Goal: Feedback & Contribution: Leave review/rating

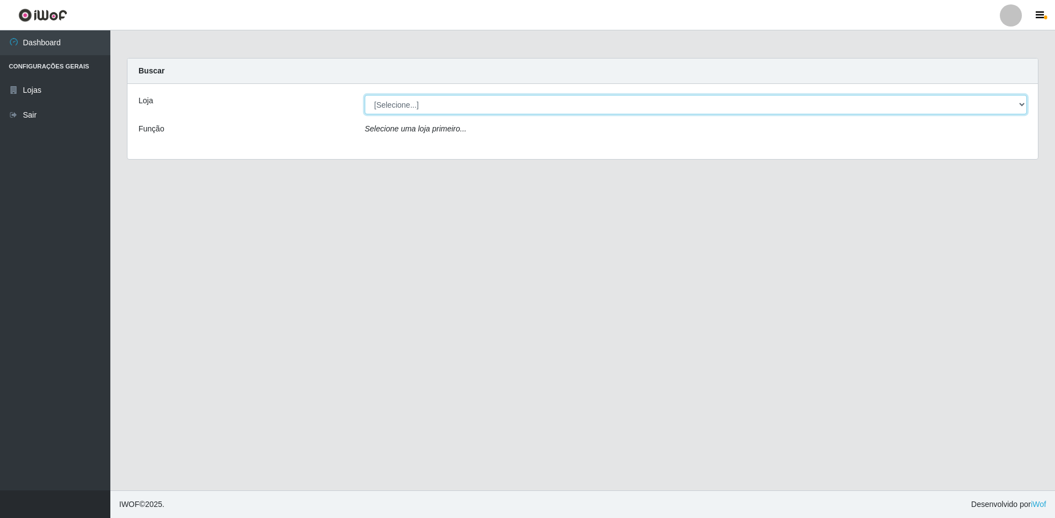
drag, startPoint x: 392, startPoint y: 106, endPoint x: 396, endPoint y: 113, distance: 8.1
click at [392, 106] on select "[Selecione...] Extrabom - Loja 13 [GEOGRAPHIC_DATA]" at bounding box center [696, 104] width 662 height 19
select select "436"
click at [365, 95] on select "[Selecione...] Extrabom - Loja 13 [GEOGRAPHIC_DATA]" at bounding box center [696, 104] width 662 height 19
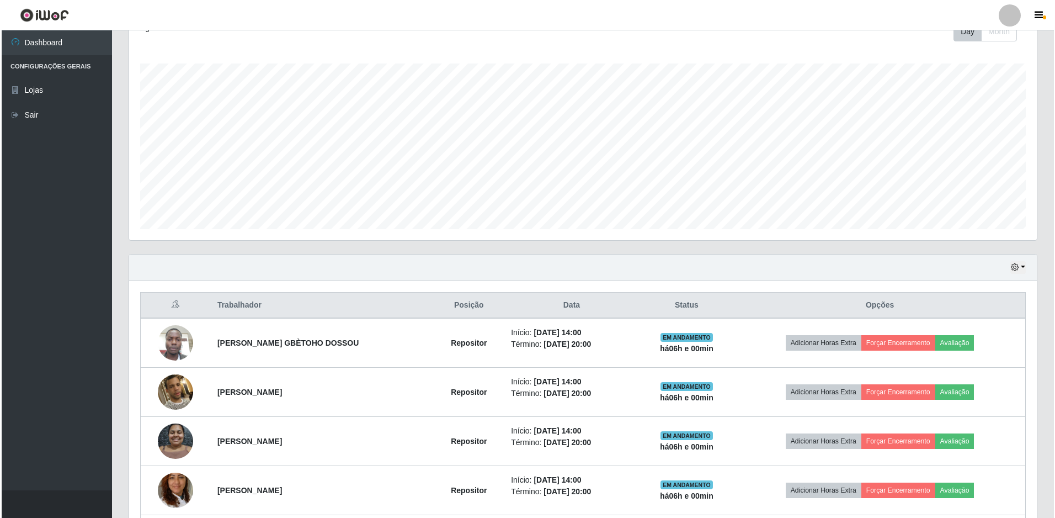
scroll to position [313, 0]
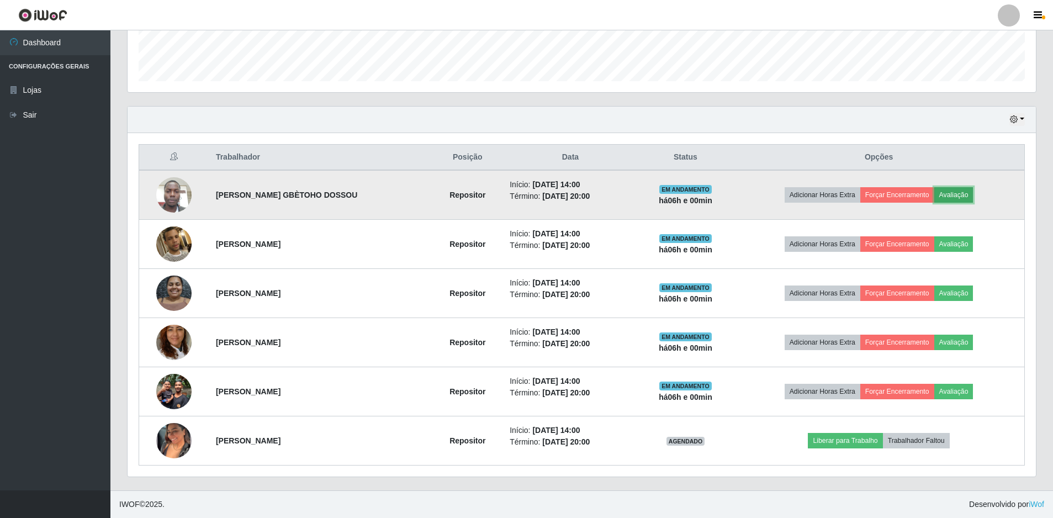
click at [956, 193] on button "Avaliação" at bounding box center [953, 194] width 39 height 15
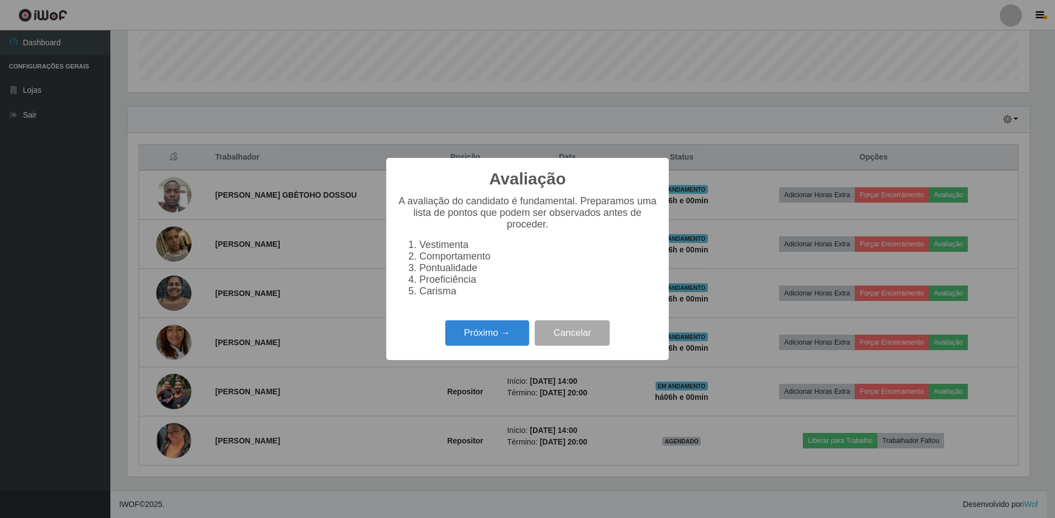
scroll to position [229, 902]
click at [494, 342] on button "Próximo →" at bounding box center [487, 333] width 84 height 26
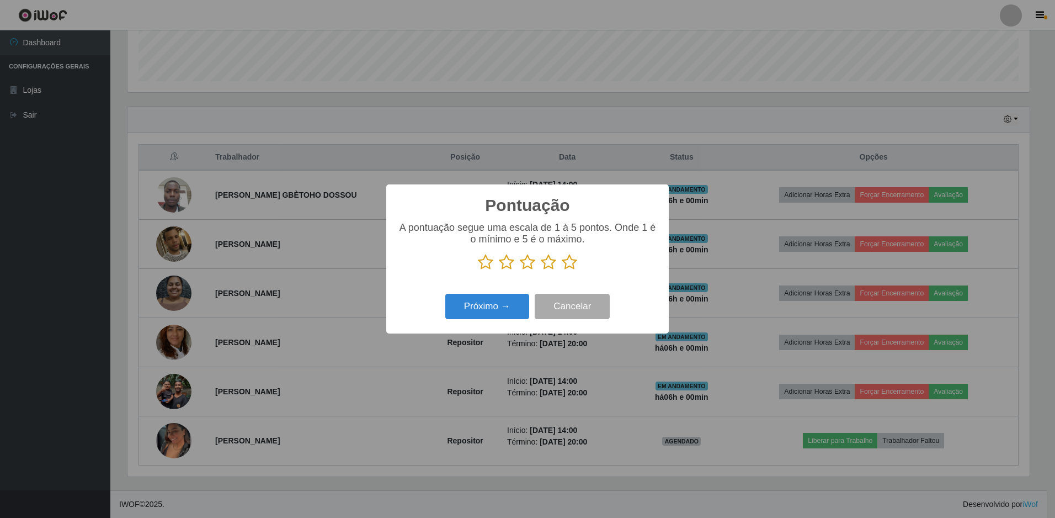
drag, startPoint x: 575, startPoint y: 262, endPoint x: 531, endPoint y: 274, distance: 45.1
click at [572, 262] on icon at bounding box center [569, 262] width 15 height 17
click at [562, 270] on input "radio" at bounding box center [562, 270] width 0 height 0
click at [486, 306] on button "Próximo →" at bounding box center [487, 307] width 84 height 26
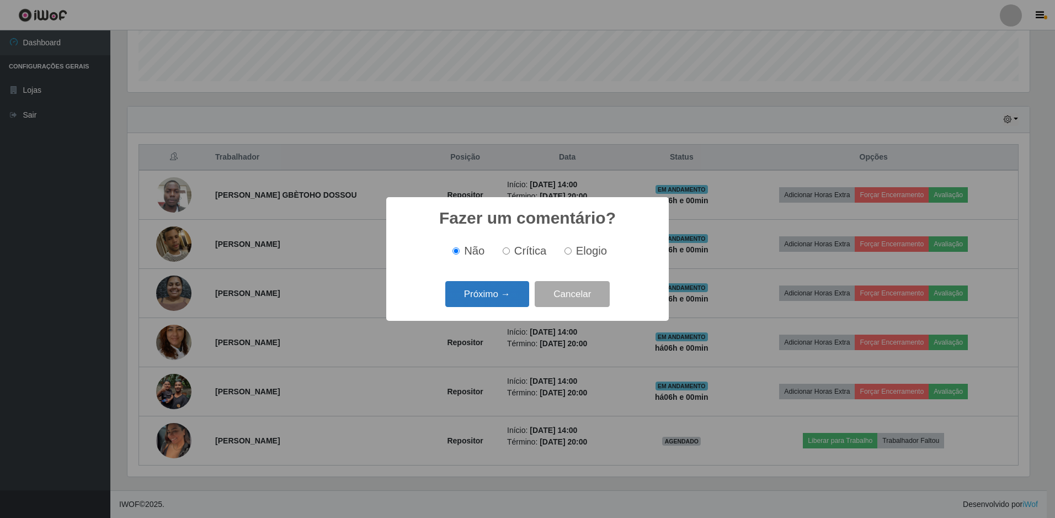
click at [486, 300] on button "Próximo →" at bounding box center [487, 294] width 84 height 26
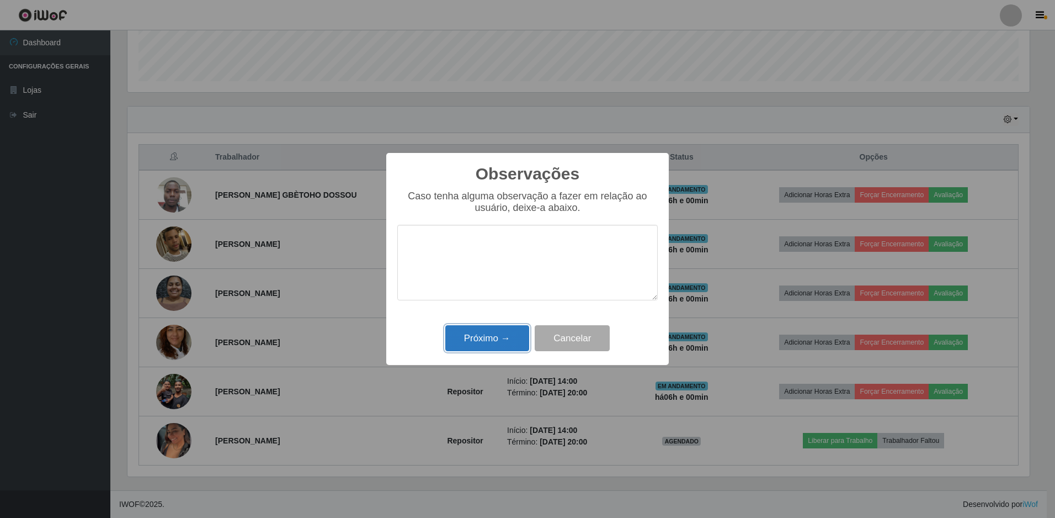
click at [480, 334] on button "Próximo →" at bounding box center [487, 338] width 84 height 26
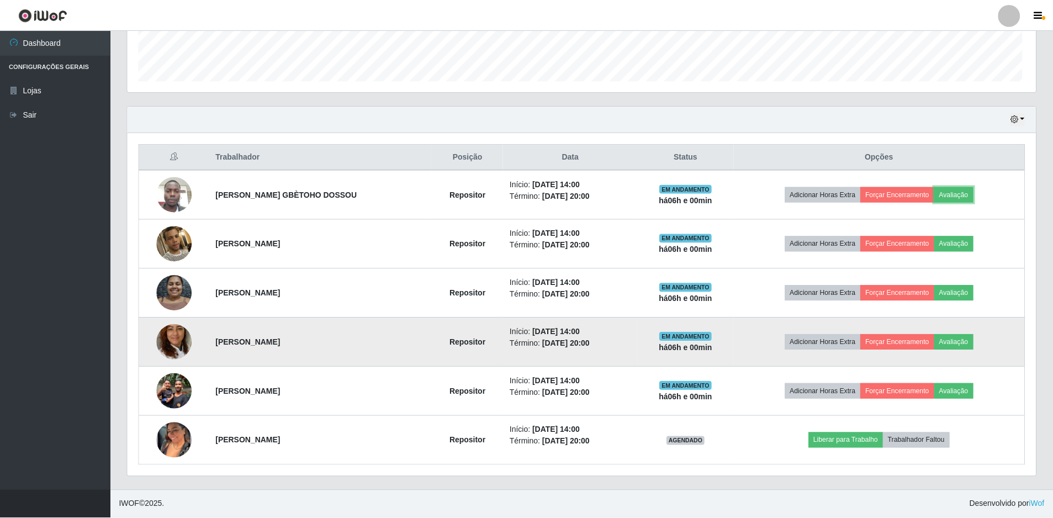
scroll to position [229, 908]
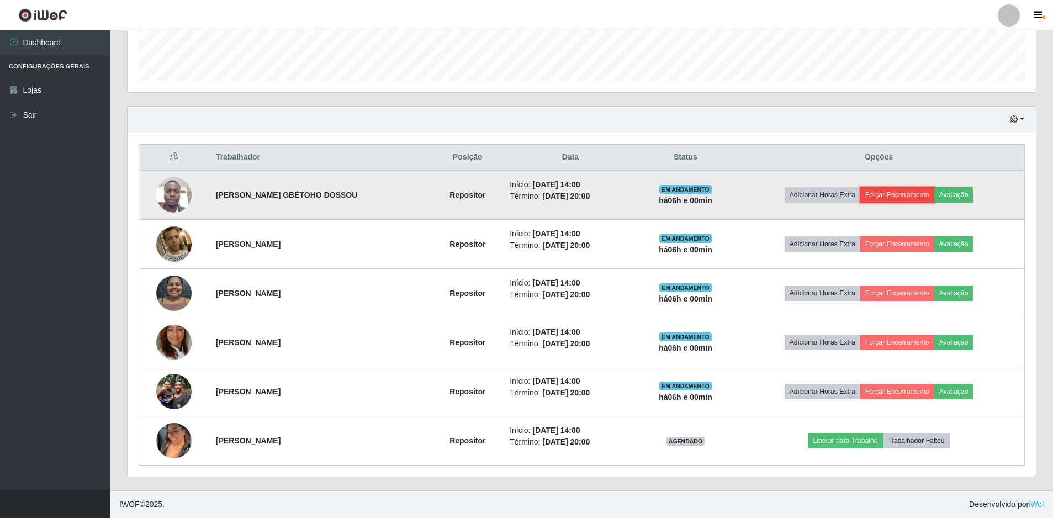
click at [887, 197] on button "Forçar Encerramento" at bounding box center [897, 194] width 74 height 15
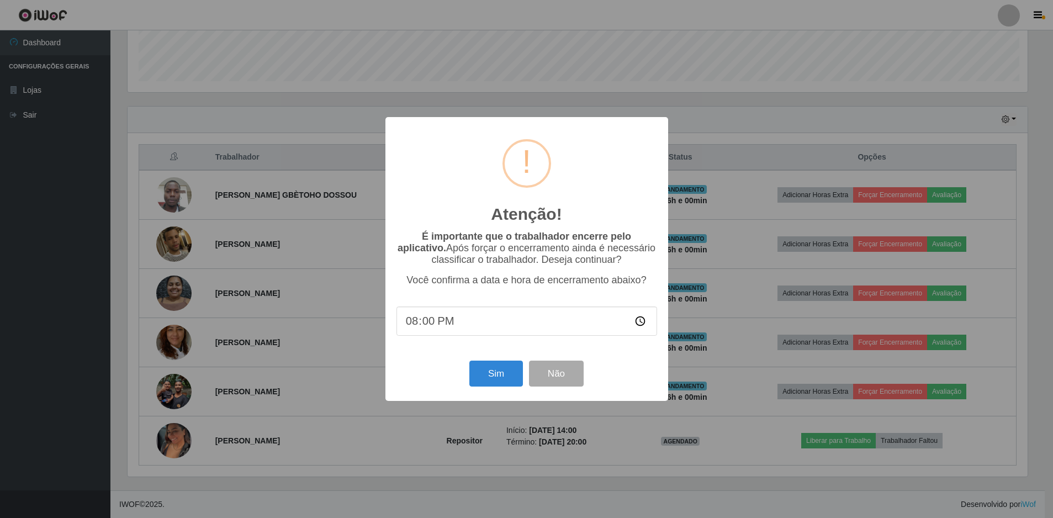
scroll to position [229, 902]
click at [504, 375] on button "Sim" at bounding box center [497, 373] width 54 height 26
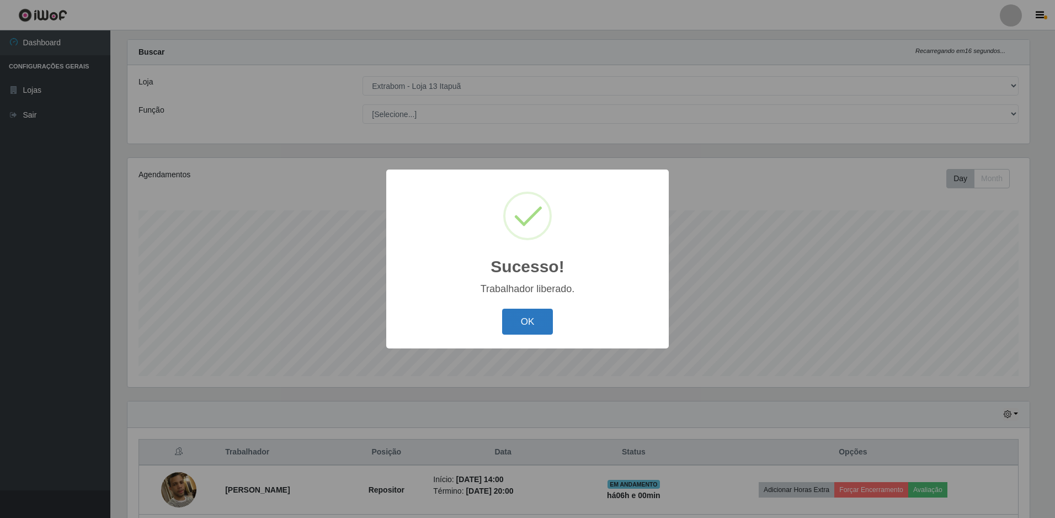
click at [544, 323] on button "OK" at bounding box center [527, 322] width 51 height 26
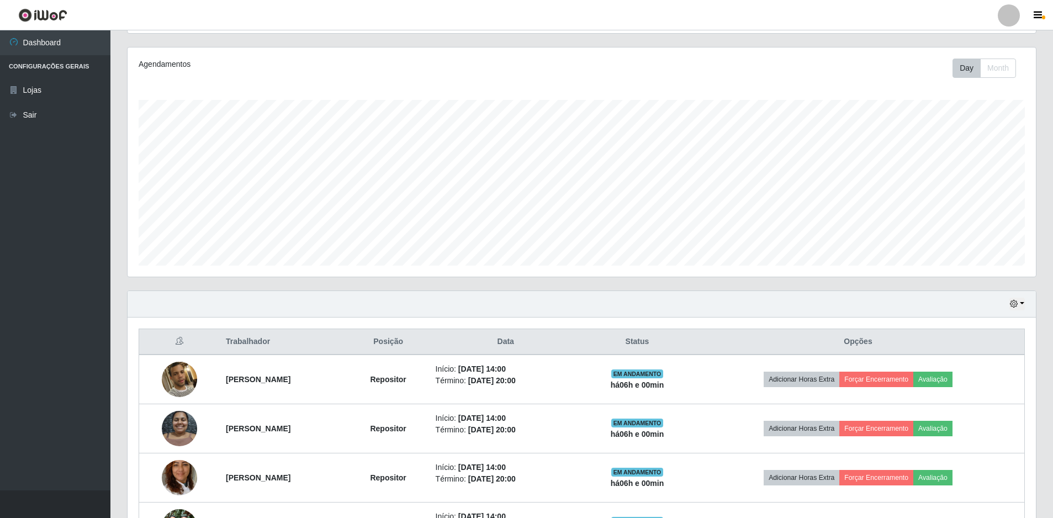
scroll to position [184, 0]
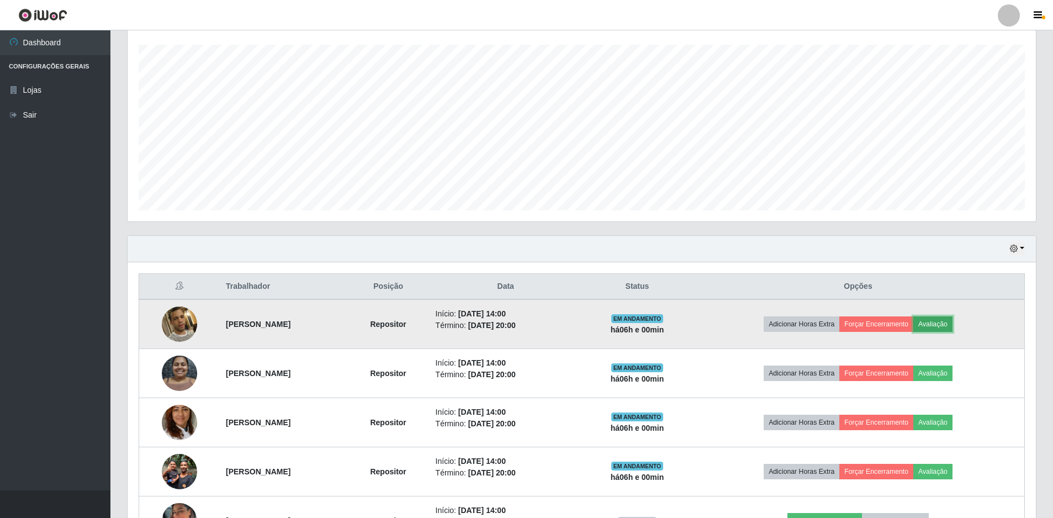
click at [937, 319] on button "Avaliação" at bounding box center [932, 323] width 39 height 15
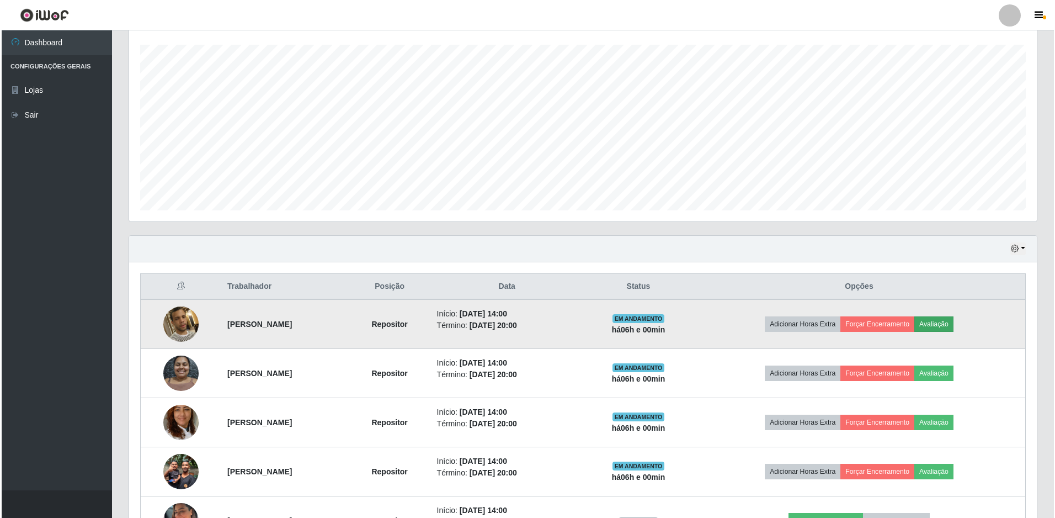
scroll to position [229, 902]
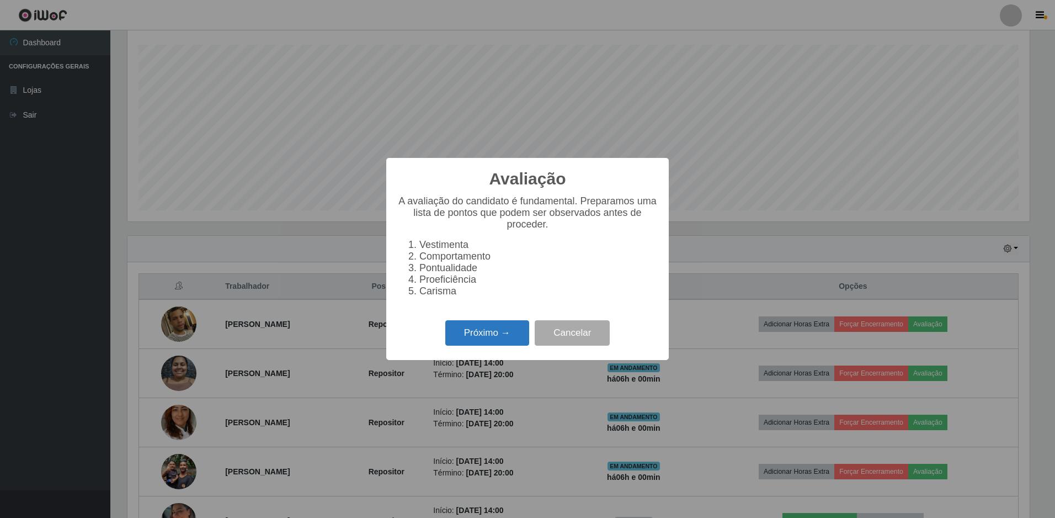
click at [498, 337] on button "Próximo →" at bounding box center [487, 333] width 84 height 26
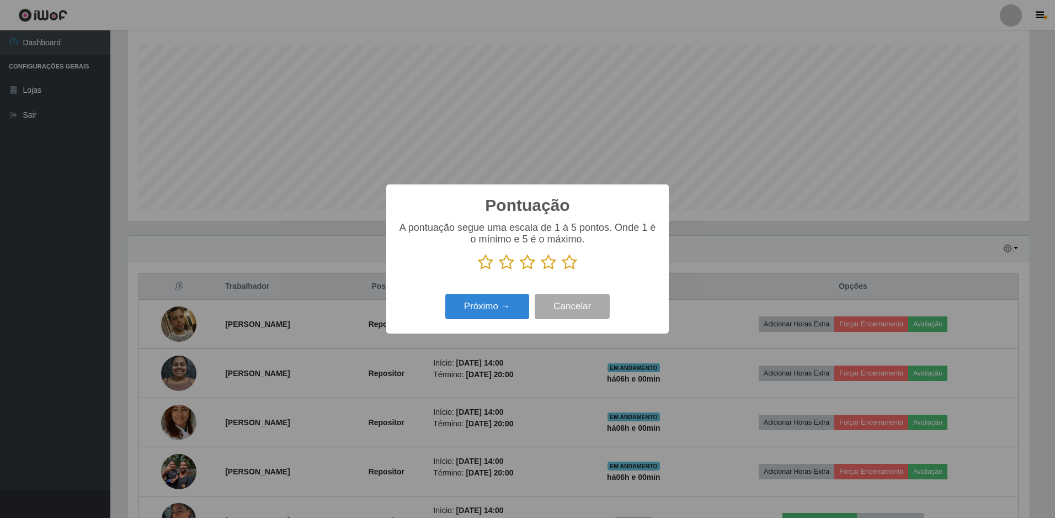
drag, startPoint x: 567, startPoint y: 266, endPoint x: 546, endPoint y: 276, distance: 23.2
click at [566, 267] on icon at bounding box center [569, 262] width 15 height 17
click at [562, 270] on input "radio" at bounding box center [562, 270] width 0 height 0
click at [502, 305] on button "Próximo →" at bounding box center [487, 307] width 84 height 26
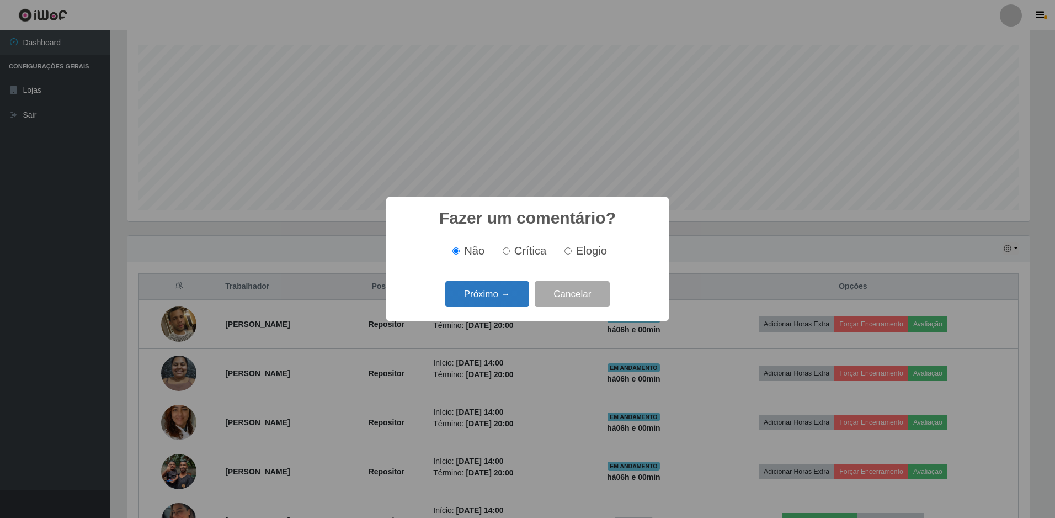
click at [506, 290] on button "Próximo →" at bounding box center [487, 294] width 84 height 26
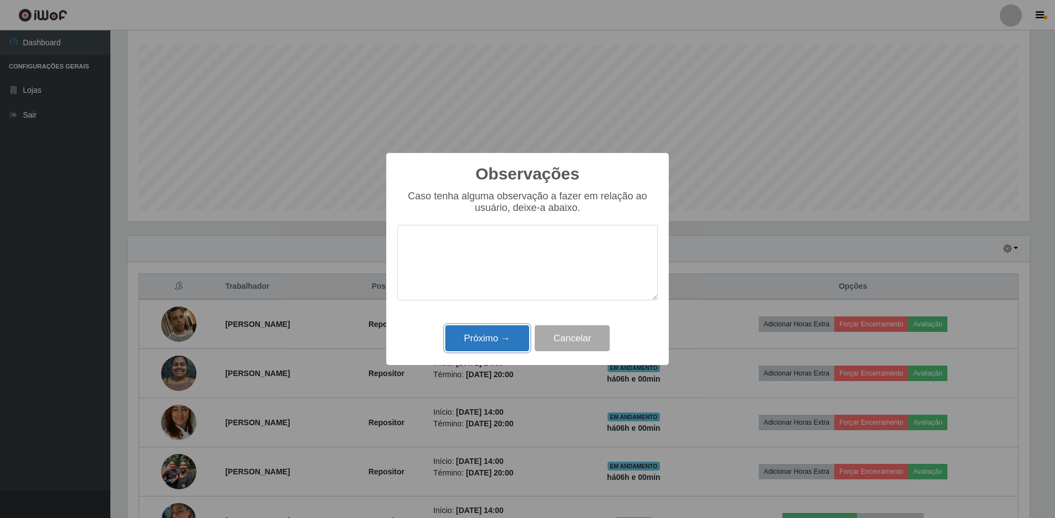
click at [484, 334] on button "Próximo →" at bounding box center [487, 338] width 84 height 26
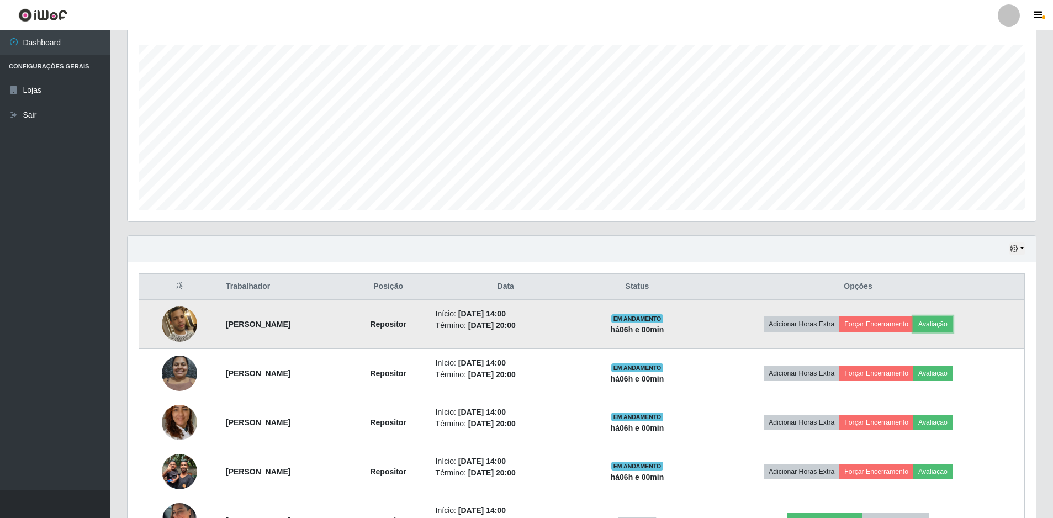
scroll to position [264, 0]
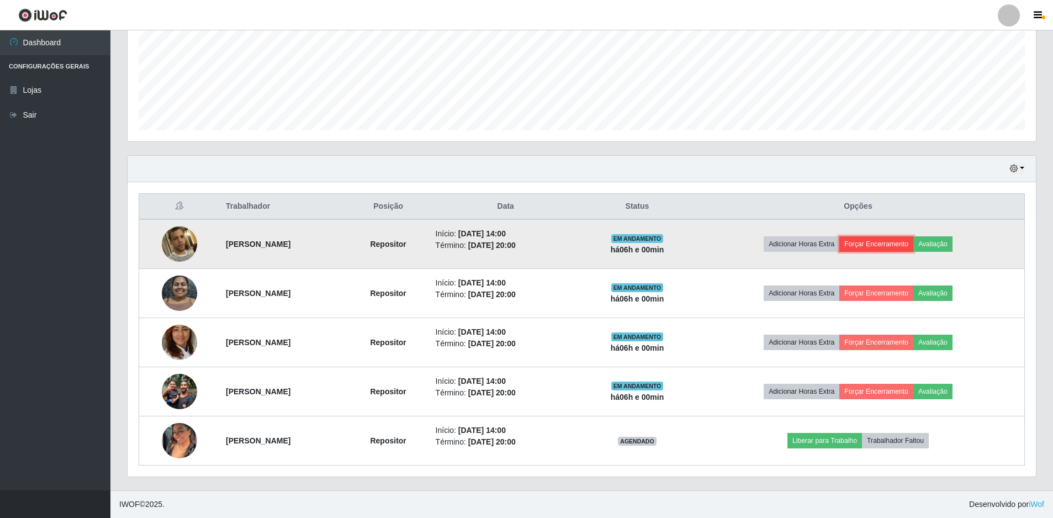
click at [890, 241] on button "Forçar Encerramento" at bounding box center [876, 243] width 74 height 15
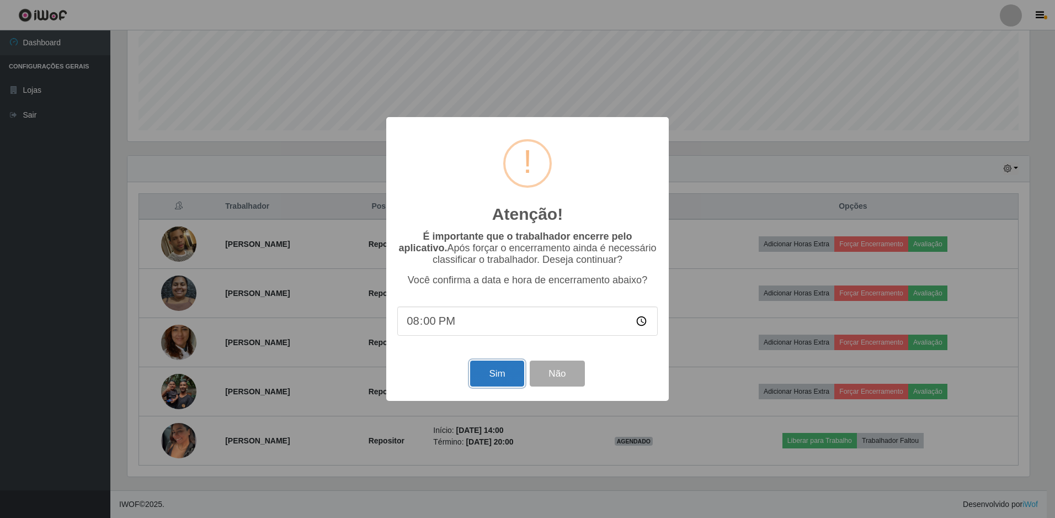
click at [485, 373] on button "Sim" at bounding box center [497, 373] width 54 height 26
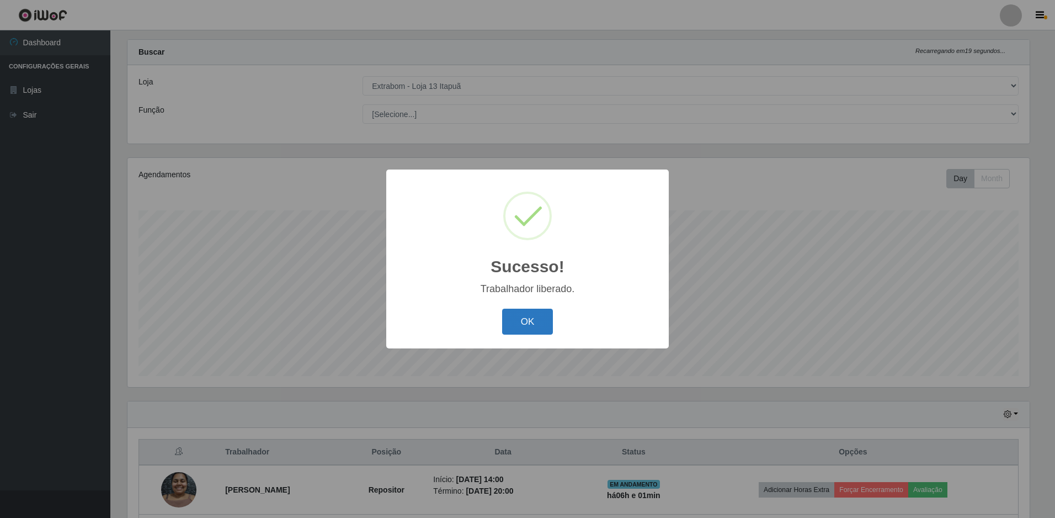
click at [525, 326] on button "OK" at bounding box center [527, 322] width 51 height 26
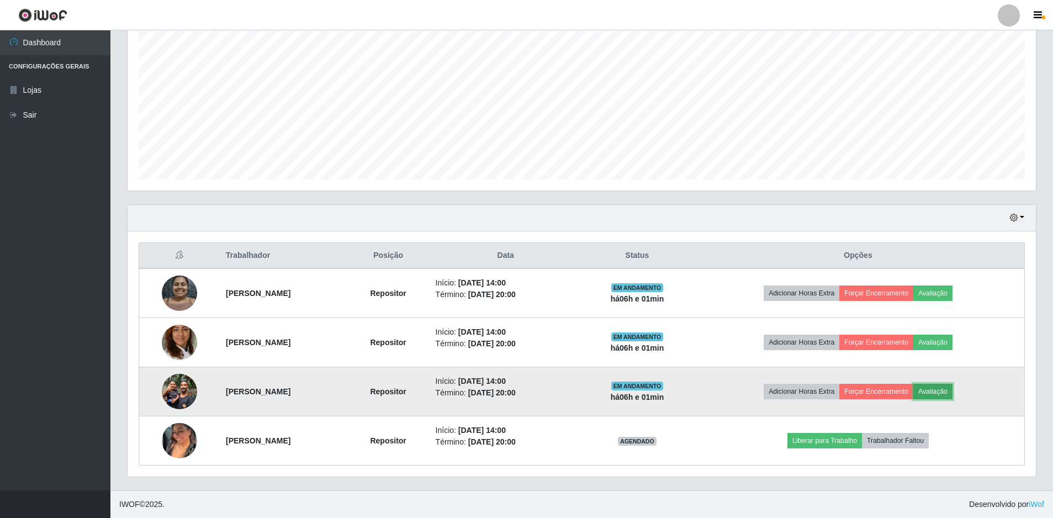
click at [944, 387] on button "Avaliação" at bounding box center [932, 391] width 39 height 15
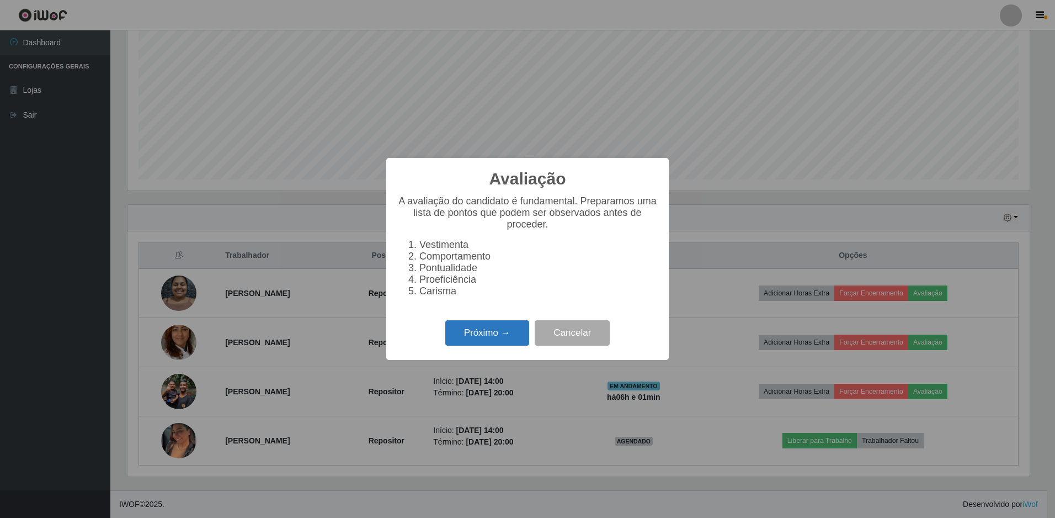
click at [454, 341] on button "Próximo →" at bounding box center [487, 333] width 84 height 26
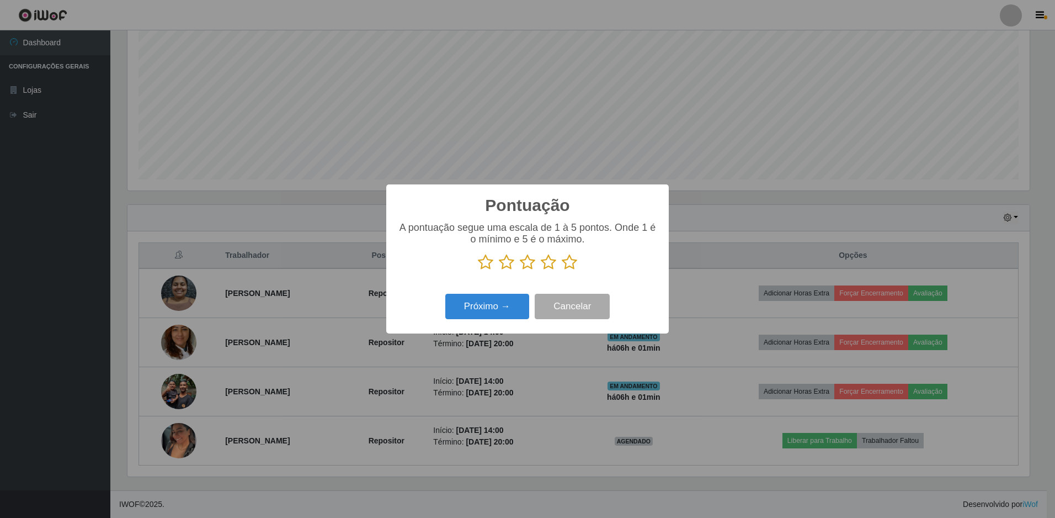
click at [572, 264] on icon at bounding box center [569, 262] width 15 height 17
click at [562, 270] on input "radio" at bounding box center [562, 270] width 0 height 0
click at [496, 305] on button "Próximo →" at bounding box center [487, 307] width 84 height 26
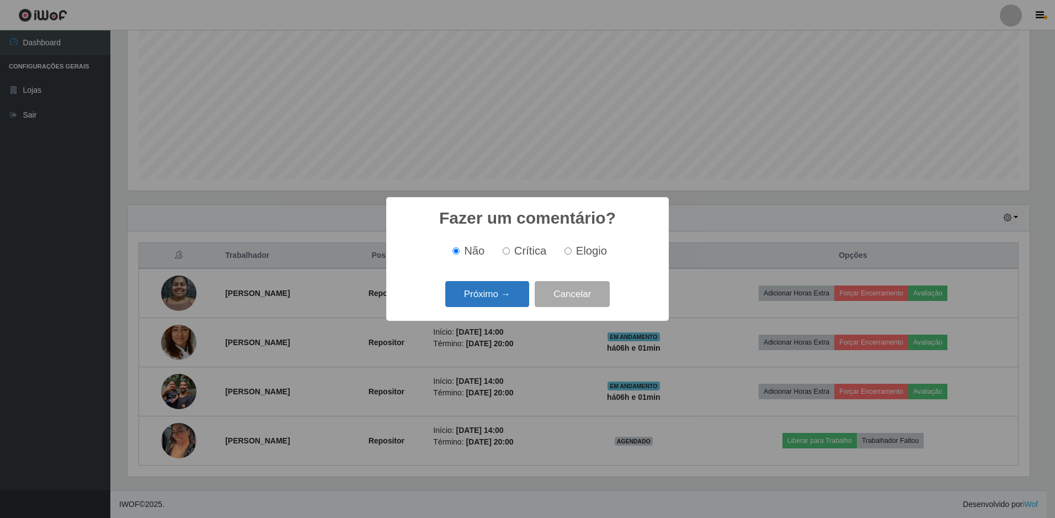
click at [493, 294] on button "Próximo →" at bounding box center [487, 294] width 84 height 26
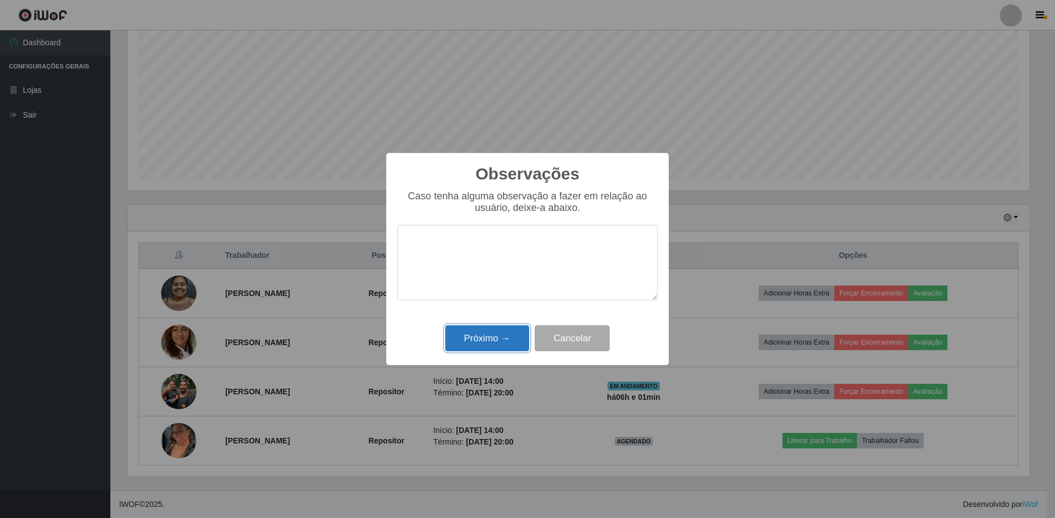
click at [472, 349] on button "Próximo →" at bounding box center [487, 338] width 84 height 26
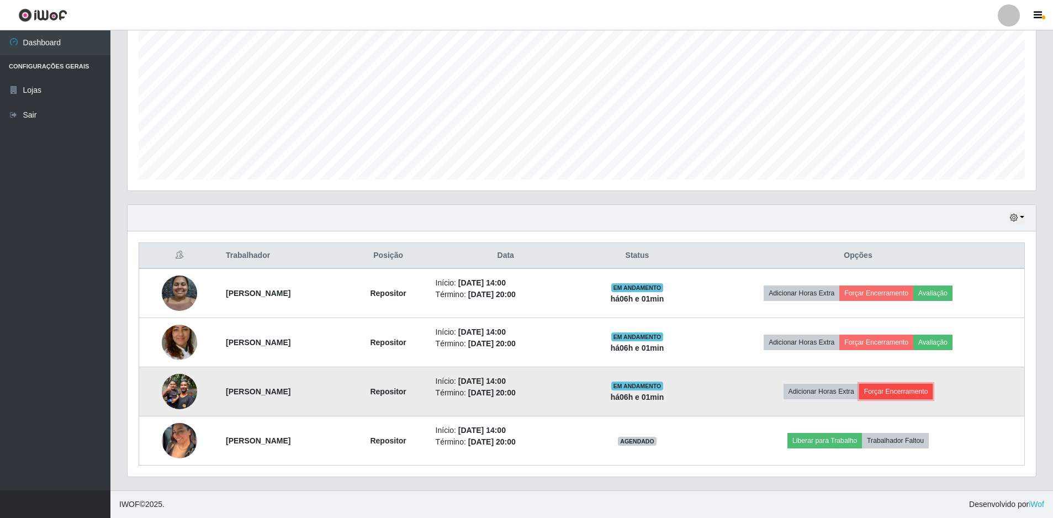
click at [901, 390] on button "Forçar Encerramento" at bounding box center [896, 391] width 74 height 15
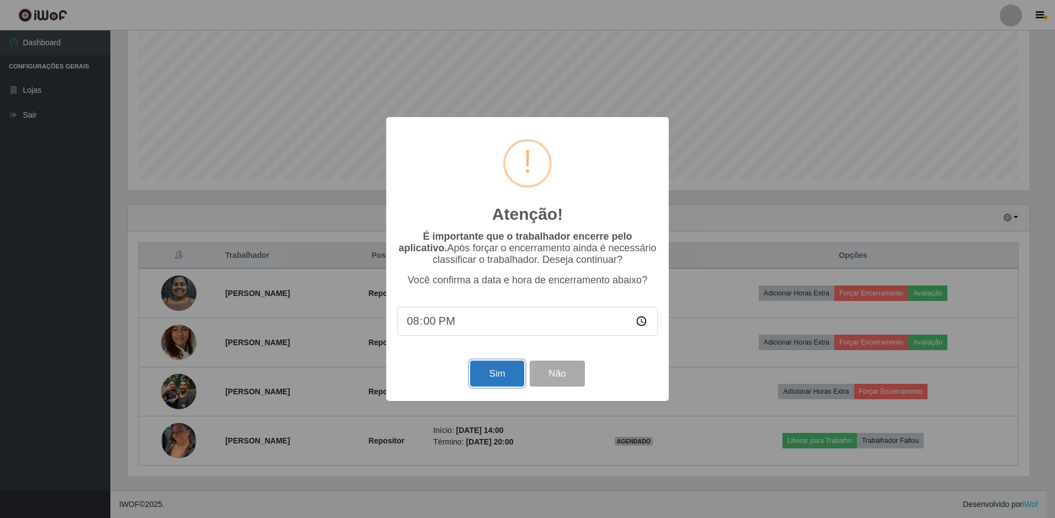
click at [516, 376] on button "Sim" at bounding box center [497, 373] width 54 height 26
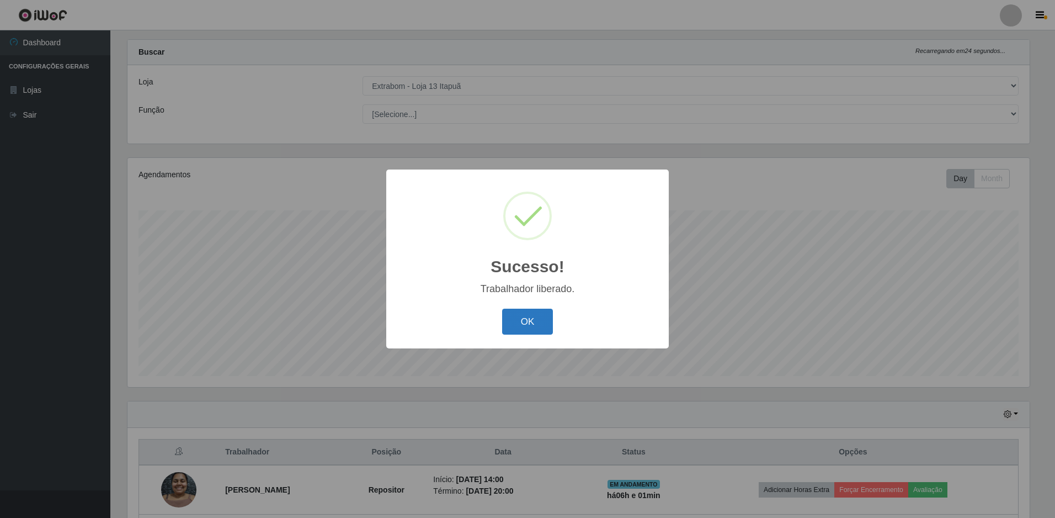
click at [527, 327] on button "OK" at bounding box center [527, 322] width 51 height 26
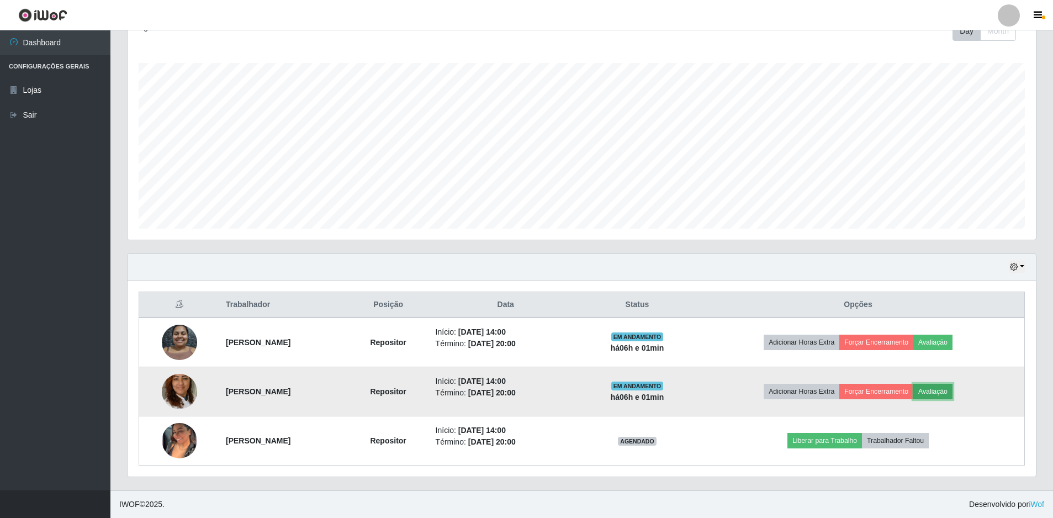
click at [945, 390] on button "Avaliação" at bounding box center [932, 391] width 39 height 15
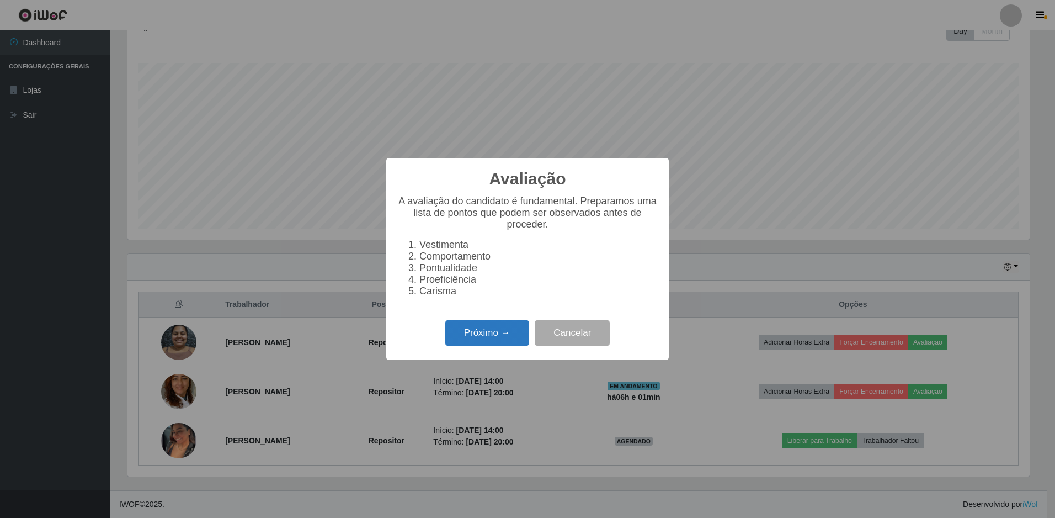
click at [472, 338] on button "Próximo →" at bounding box center [487, 333] width 84 height 26
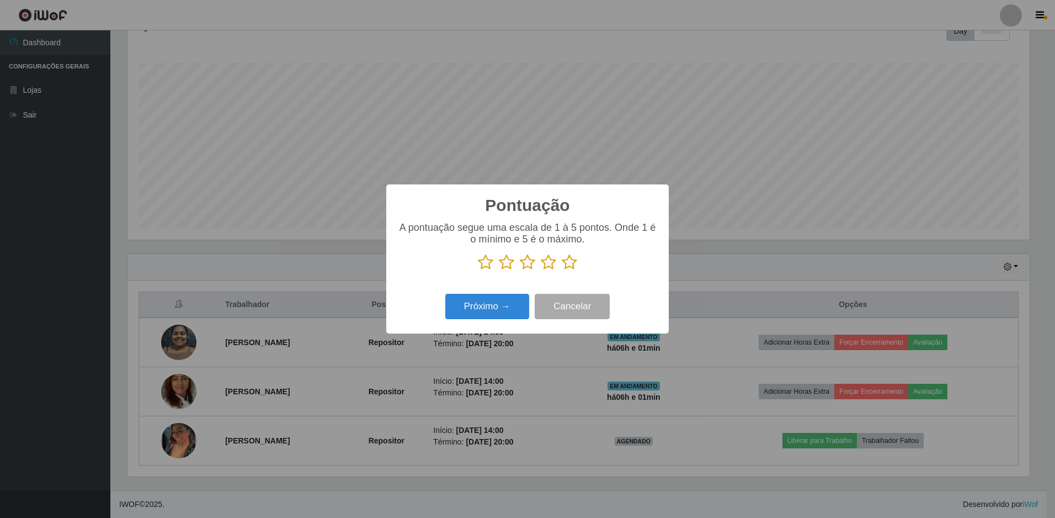
click at [571, 265] on icon at bounding box center [569, 262] width 15 height 17
click at [562, 270] on input "radio" at bounding box center [562, 270] width 0 height 0
click at [485, 301] on button "Próximo →" at bounding box center [487, 307] width 84 height 26
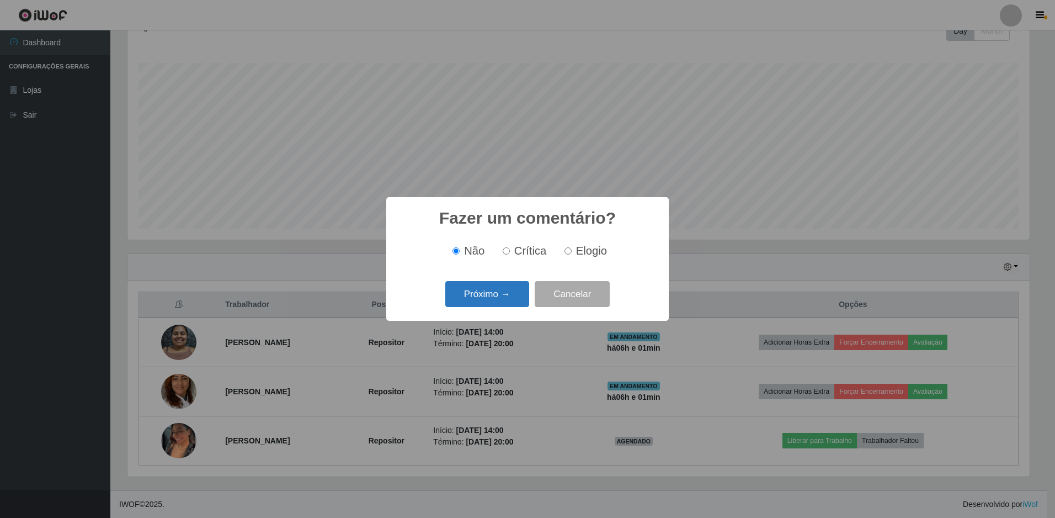
click at [488, 300] on button "Próximo →" at bounding box center [487, 294] width 84 height 26
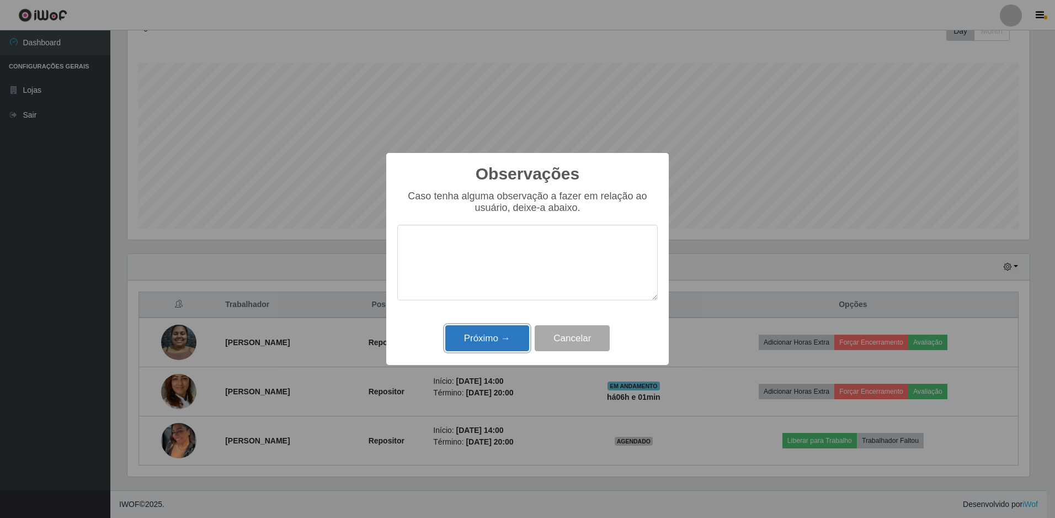
click at [497, 344] on button "Próximo →" at bounding box center [487, 338] width 84 height 26
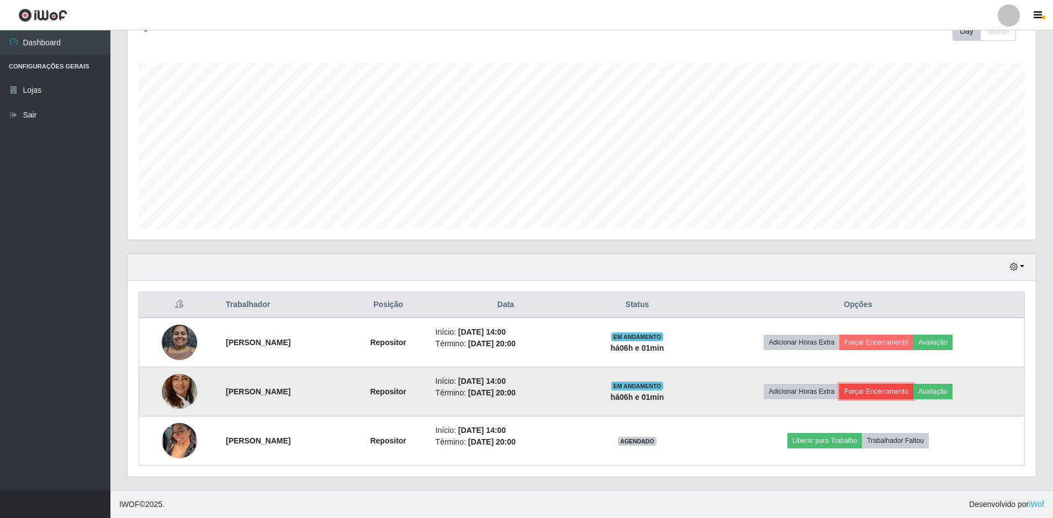
click at [894, 392] on button "Forçar Encerramento" at bounding box center [876, 391] width 74 height 15
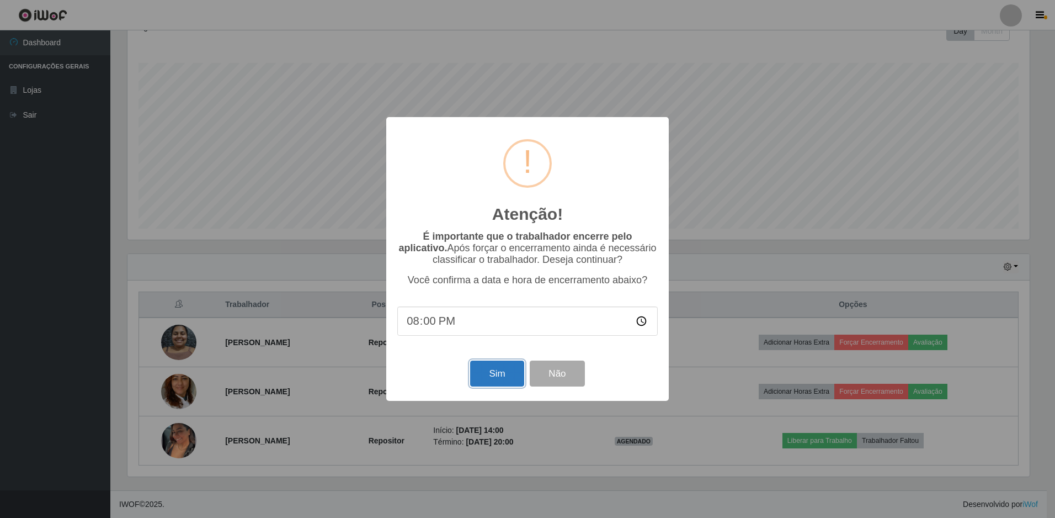
click at [498, 372] on button "Sim" at bounding box center [497, 373] width 54 height 26
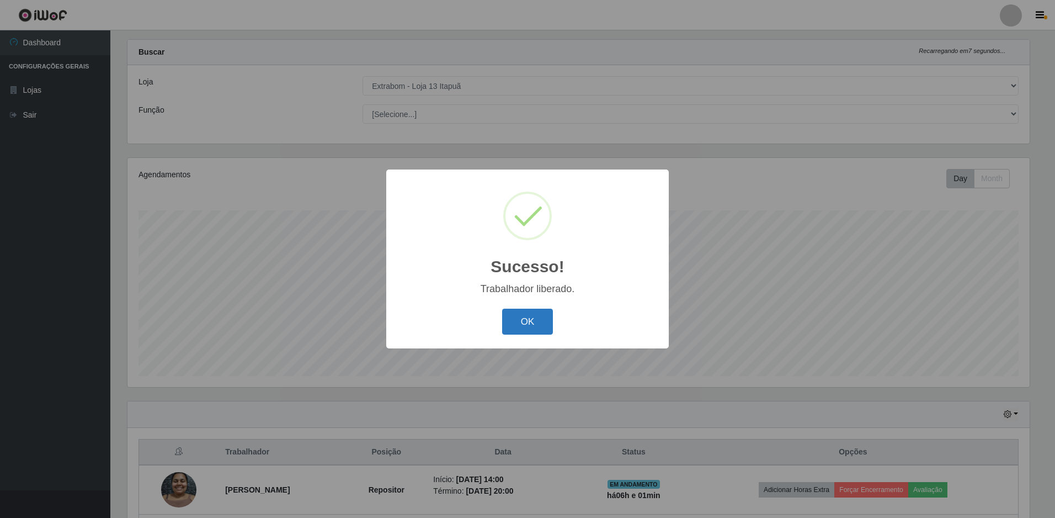
click at [528, 323] on button "OK" at bounding box center [527, 322] width 51 height 26
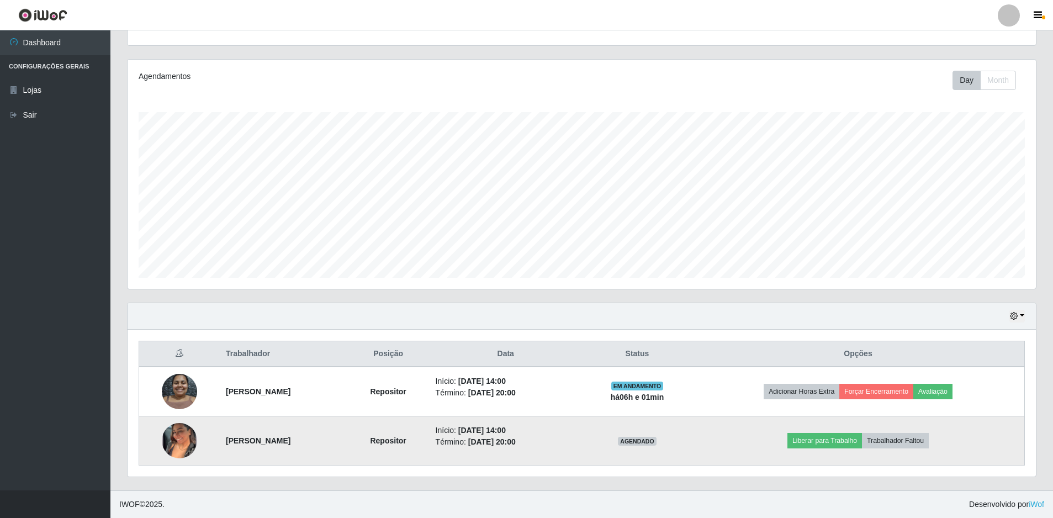
click at [183, 437] on img at bounding box center [179, 440] width 35 height 77
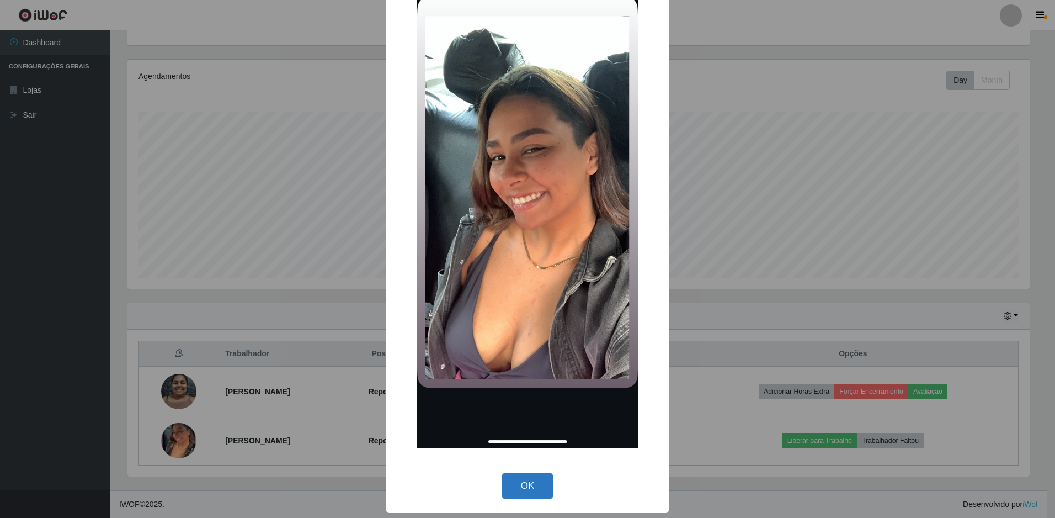
click at [542, 483] on button "OK" at bounding box center [527, 486] width 51 height 26
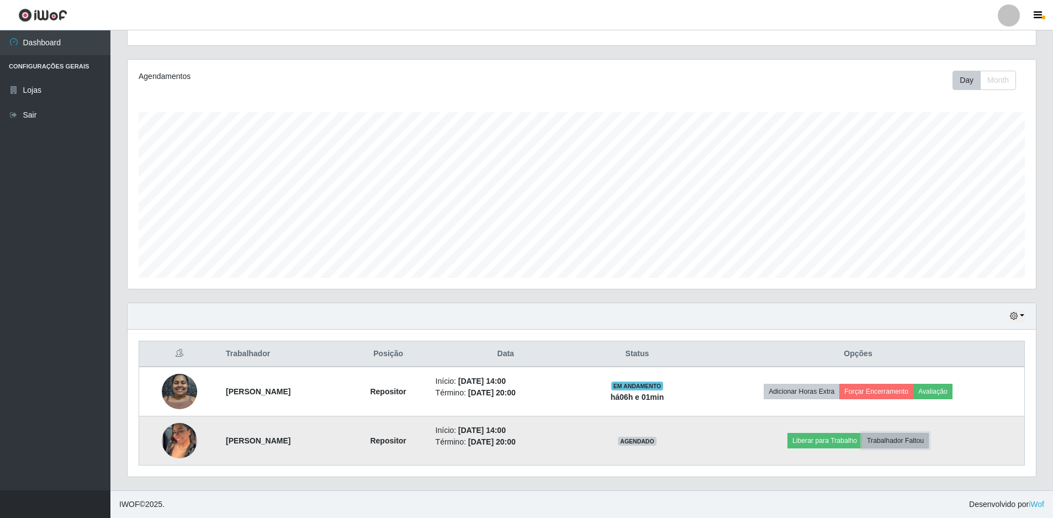
click at [913, 440] on button "Trabalhador Faltou" at bounding box center [895, 440] width 67 height 15
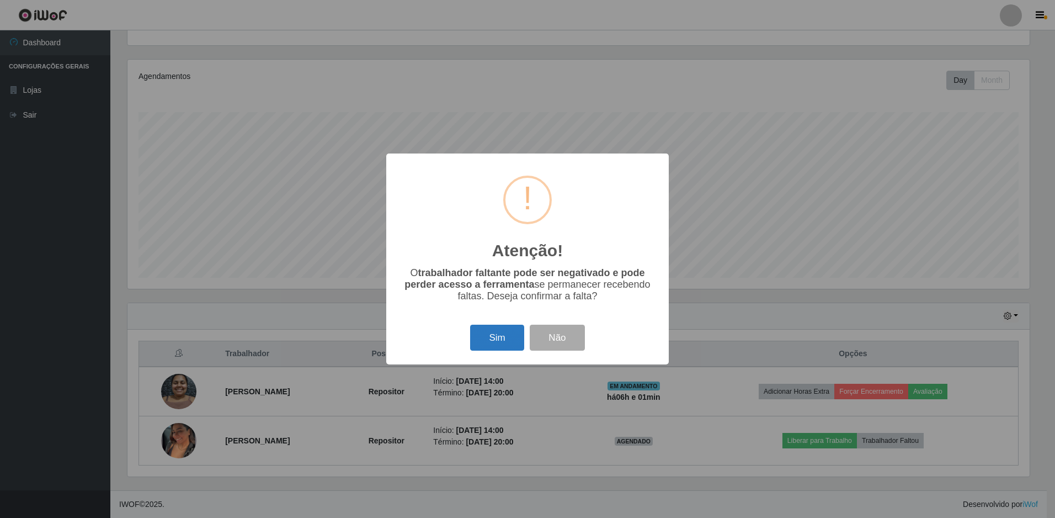
click at [503, 344] on button "Sim" at bounding box center [497, 338] width 54 height 26
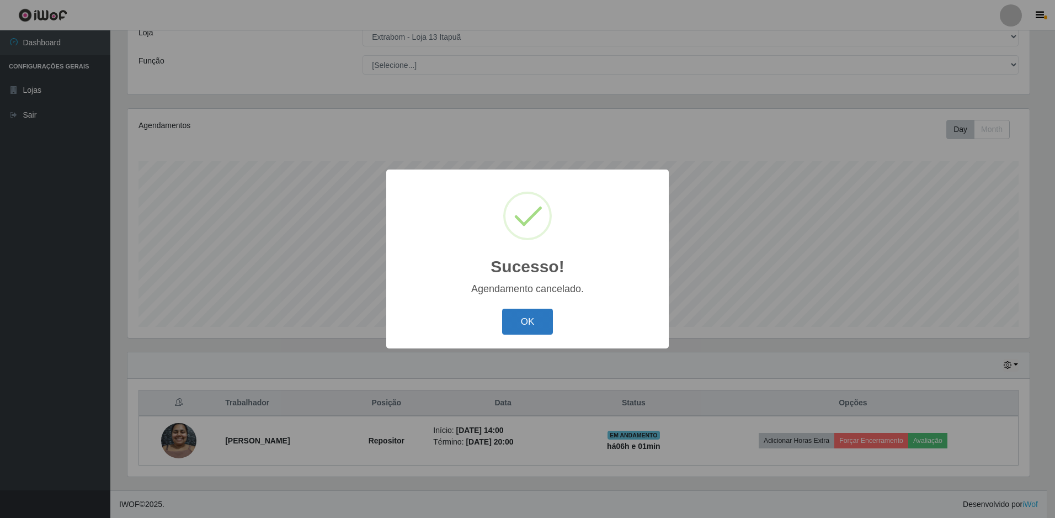
click at [525, 322] on button "OK" at bounding box center [527, 322] width 51 height 26
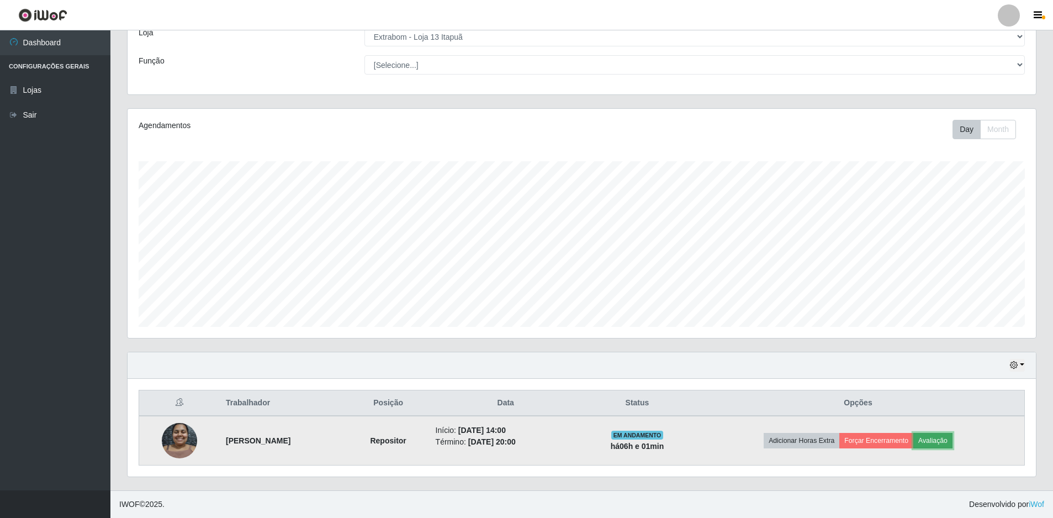
click at [951, 440] on button "Avaliação" at bounding box center [932, 440] width 39 height 15
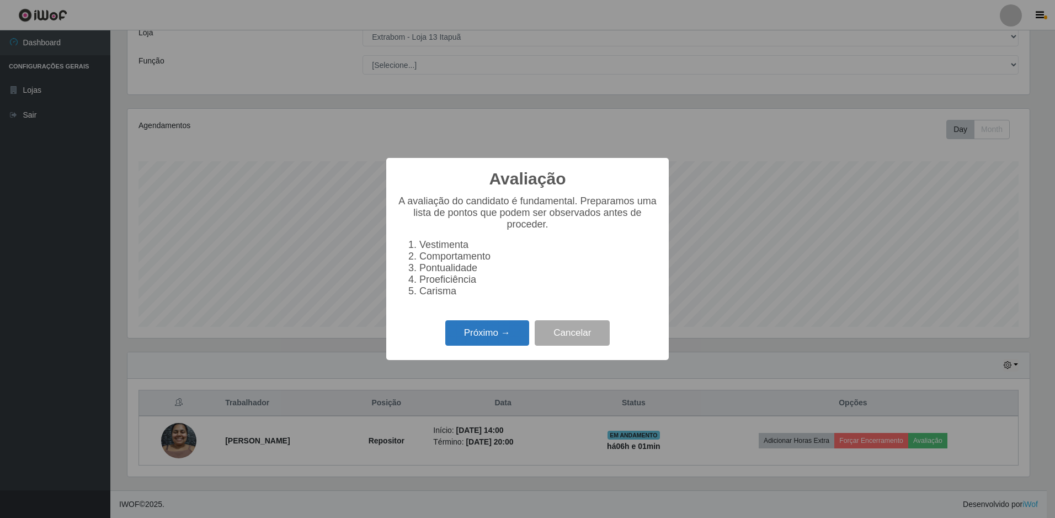
click at [487, 342] on button "Próximo →" at bounding box center [487, 333] width 84 height 26
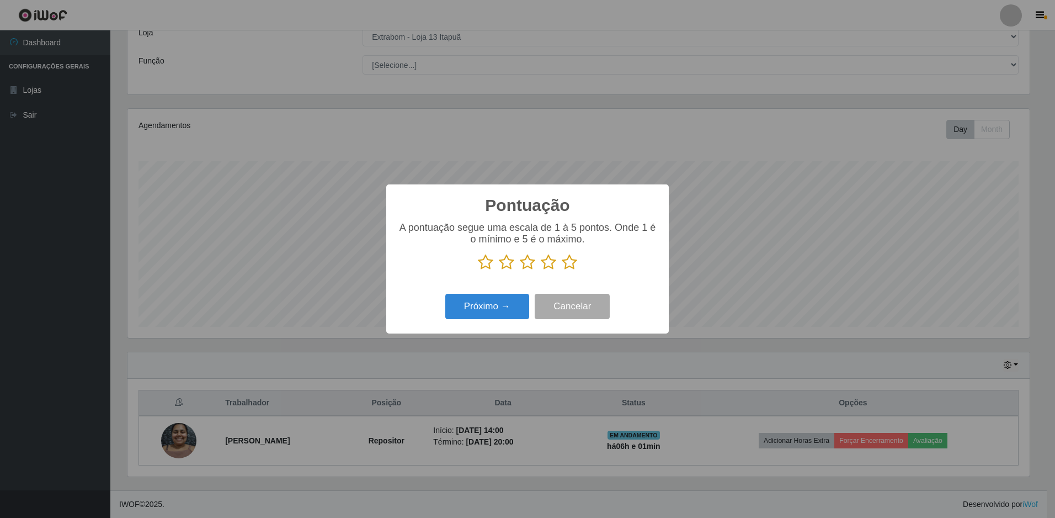
click at [567, 263] on icon at bounding box center [569, 262] width 15 height 17
click at [562, 270] on input "radio" at bounding box center [562, 270] width 0 height 0
click at [478, 332] on div "Pontuação × A pontuação segue uma escala de 1 à 5 pontos. Onde 1 é o mínimo e 5…" at bounding box center [527, 258] width 283 height 148
click at [472, 310] on button "Próximo →" at bounding box center [487, 307] width 84 height 26
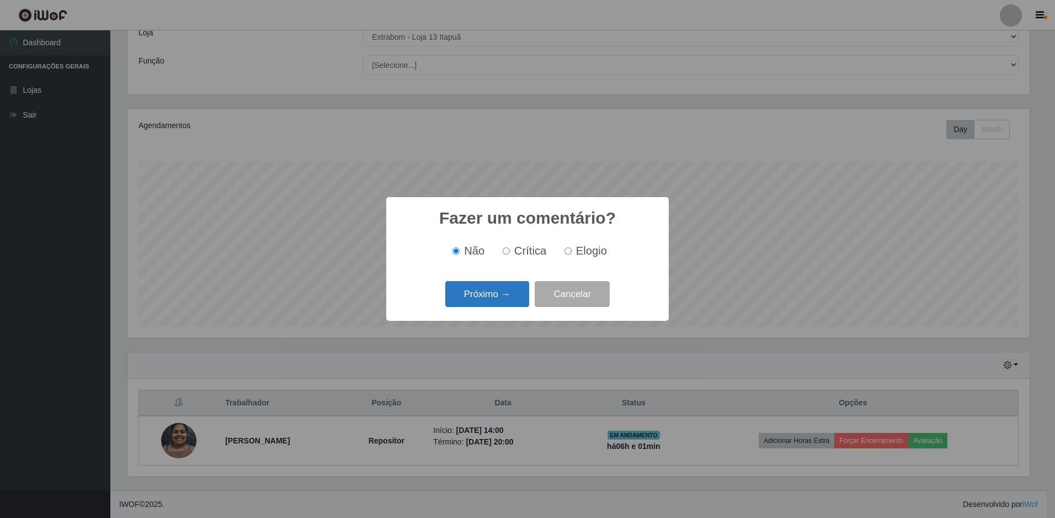
click at [476, 290] on button "Próximo →" at bounding box center [487, 294] width 84 height 26
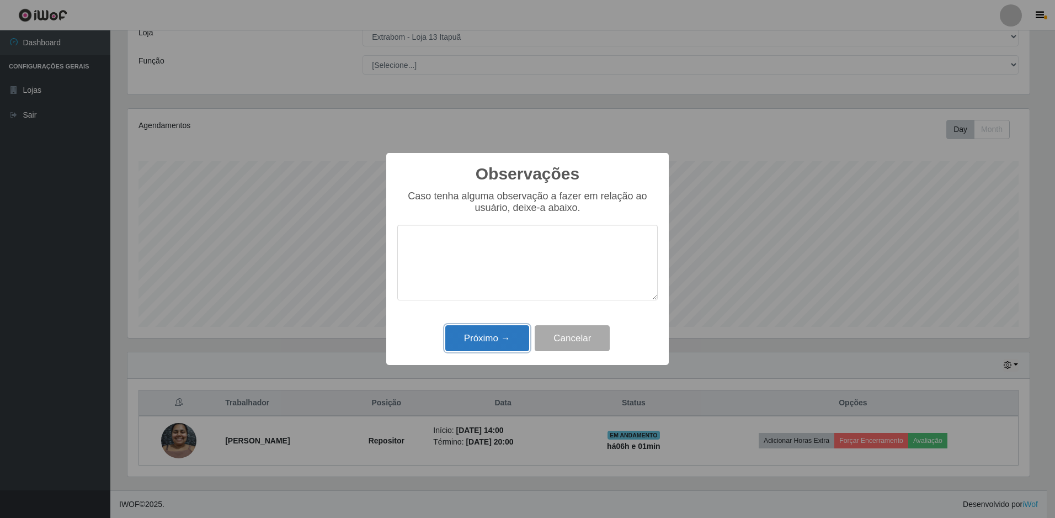
click at [480, 341] on button "Próximo →" at bounding box center [487, 338] width 84 height 26
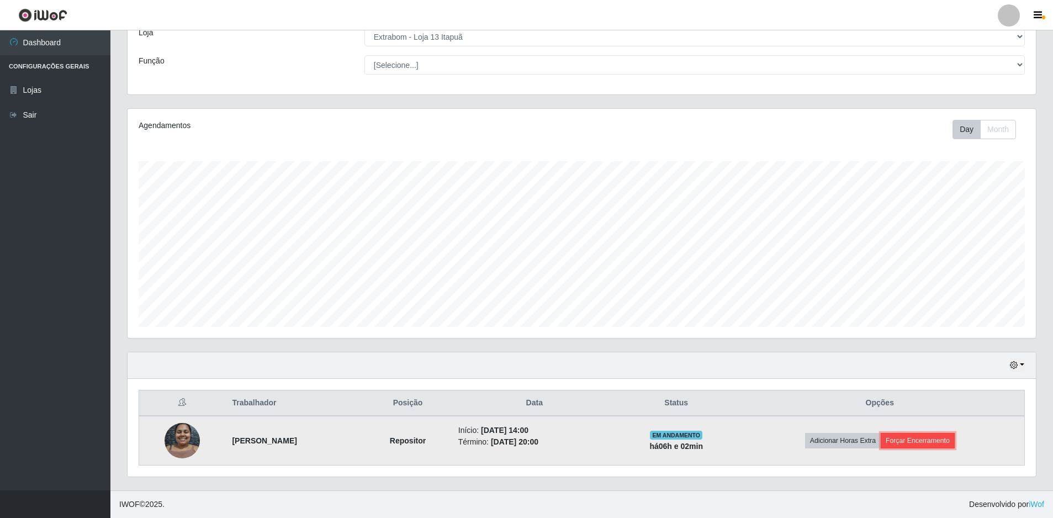
click at [930, 442] on button "Forçar Encerramento" at bounding box center [917, 440] width 74 height 15
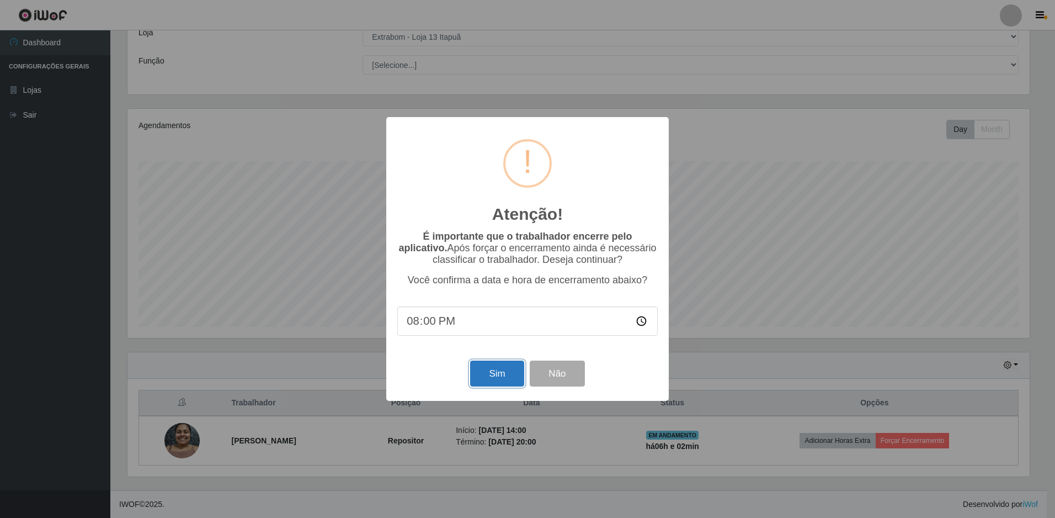
click at [489, 376] on button "Sim" at bounding box center [497, 373] width 54 height 26
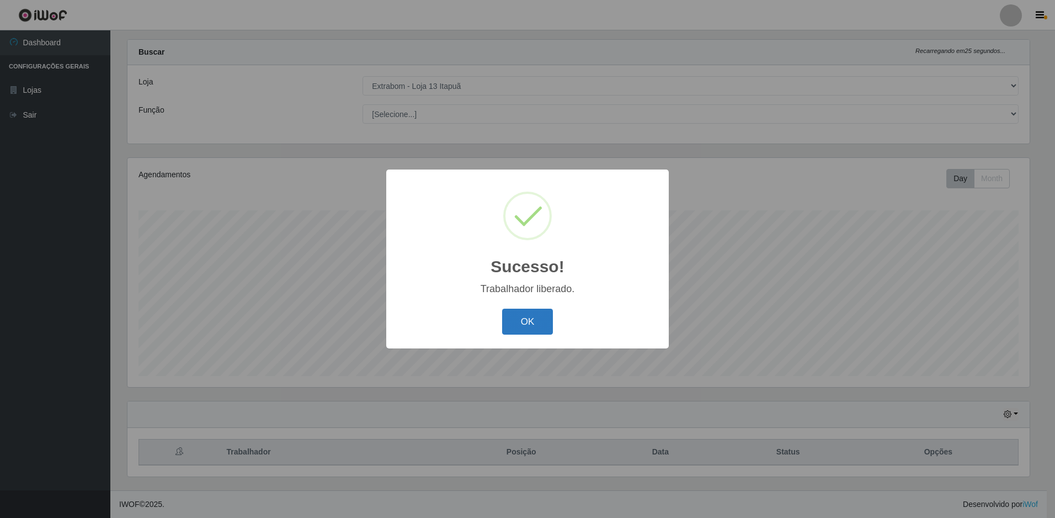
click at [517, 323] on button "OK" at bounding box center [527, 322] width 51 height 26
